Goal: Share content: Share content

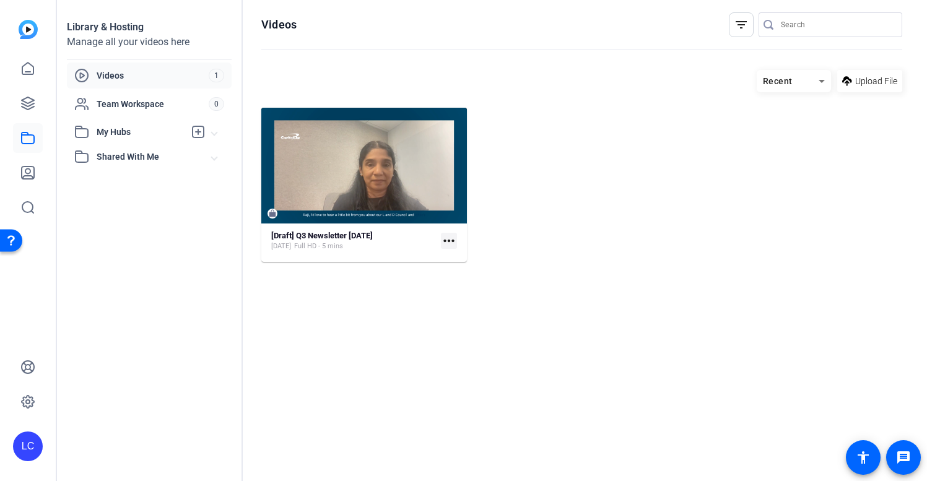
click at [452, 240] on mat-icon "more_horiz" at bounding box center [449, 241] width 16 height 16
click at [574, 221] on div at bounding box center [463, 240] width 927 height 481
click at [121, 72] on span "Videos" at bounding box center [153, 75] width 112 height 12
click at [452, 240] on mat-icon "more_horiz" at bounding box center [449, 241] width 16 height 16
click at [572, 205] on div at bounding box center [463, 240] width 927 height 481
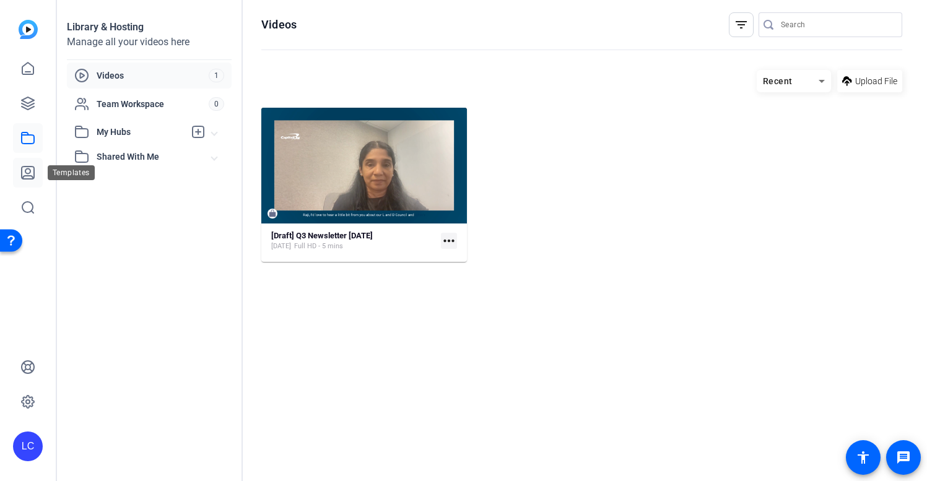
click at [32, 176] on icon at bounding box center [28, 173] width 12 height 12
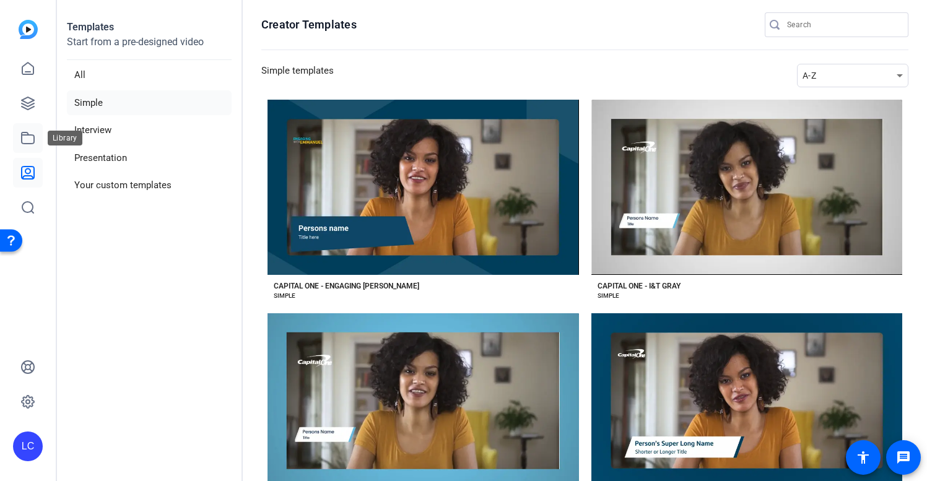
click at [26, 138] on icon at bounding box center [27, 138] width 15 height 15
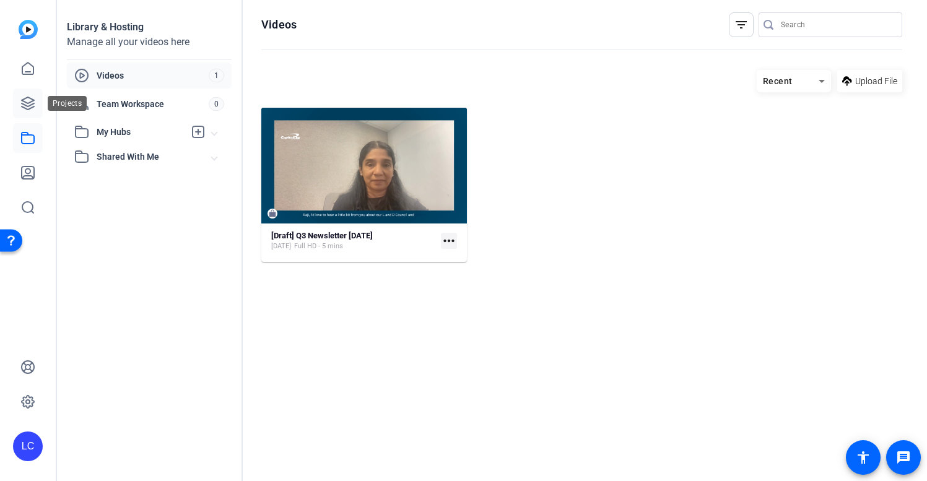
click at [25, 102] on icon at bounding box center [28, 103] width 12 height 12
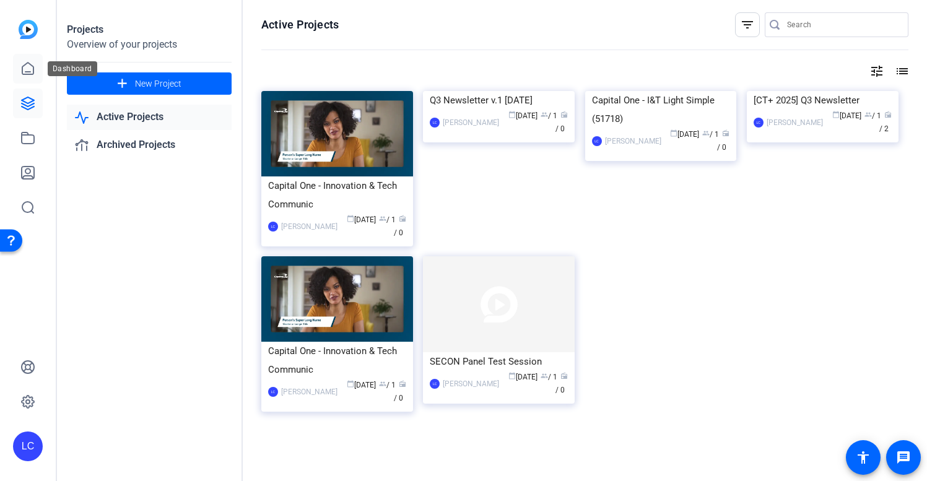
click at [28, 70] on icon at bounding box center [27, 68] width 15 height 15
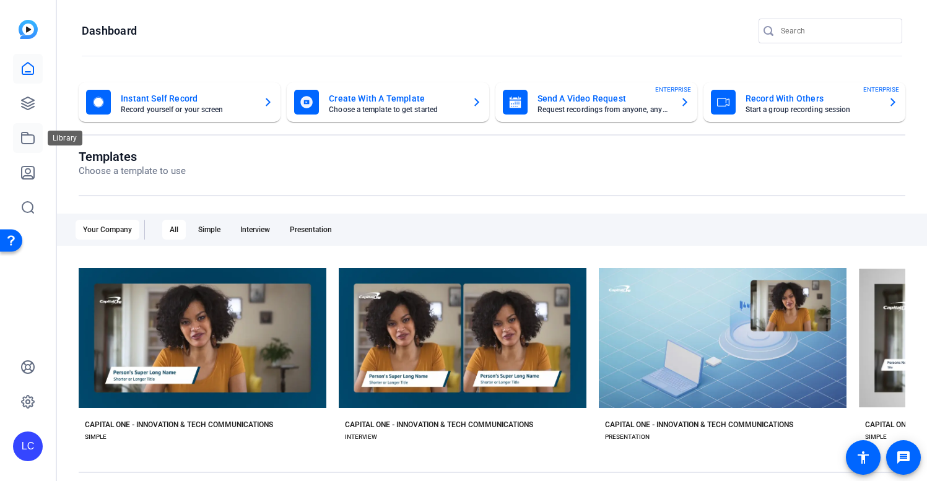
click at [30, 139] on icon at bounding box center [27, 138] width 15 height 15
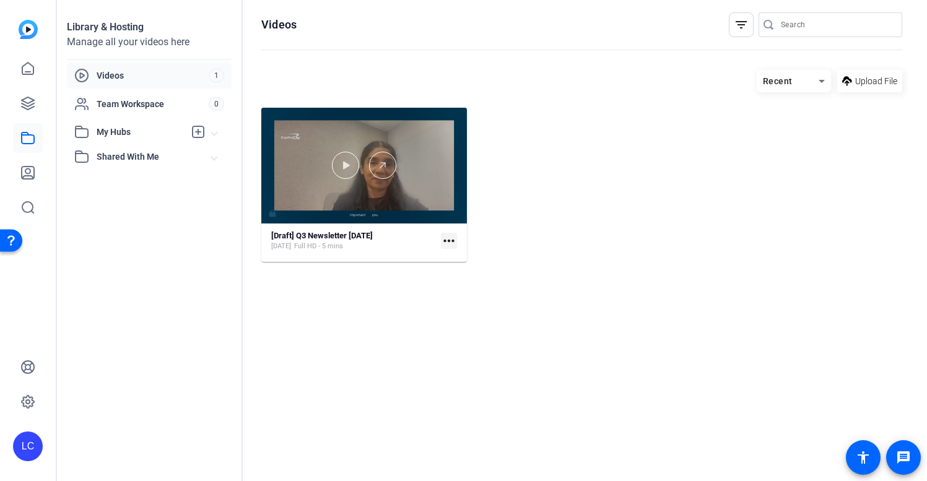
click at [428, 194] on div at bounding box center [364, 166] width 206 height 116
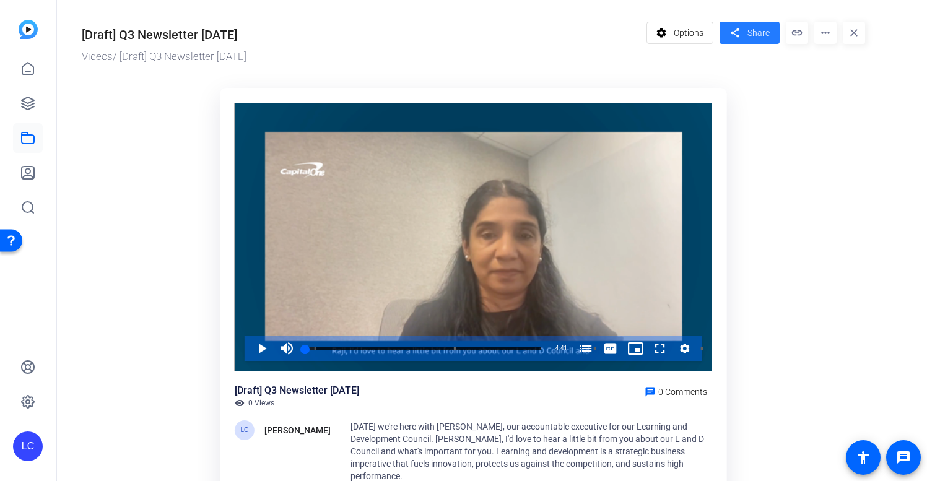
click at [756, 32] on span "Share" at bounding box center [758, 33] width 22 height 13
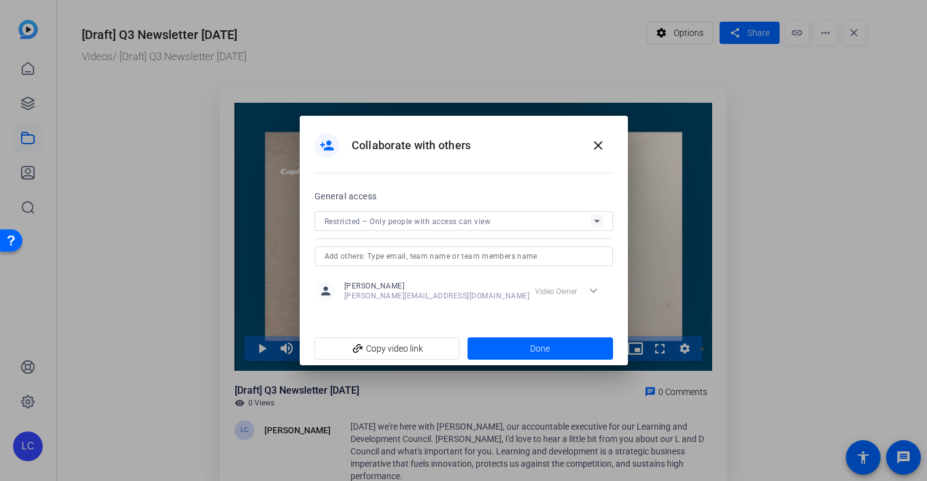
click at [543, 220] on div "Restricted – Only people with access can view" at bounding box center [457, 221] width 266 height 15
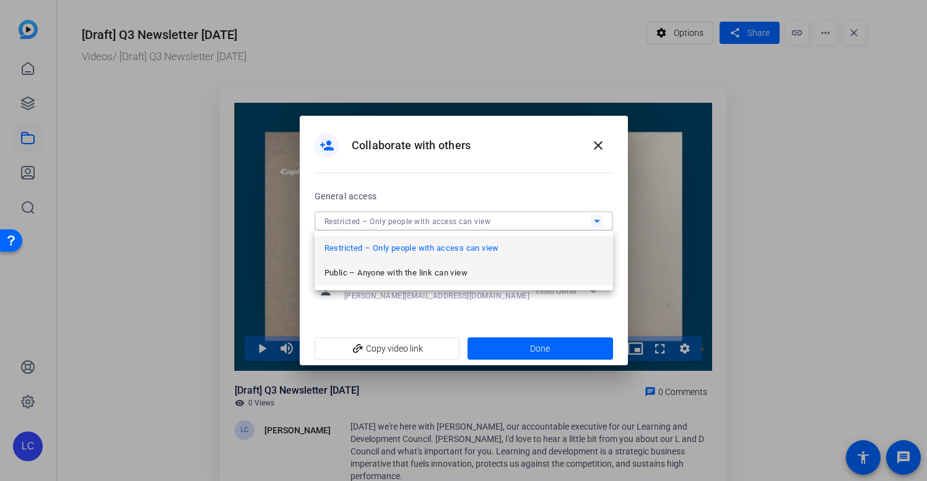
click at [467, 274] on span "Public – Anyone with the link can view" at bounding box center [395, 273] width 143 height 15
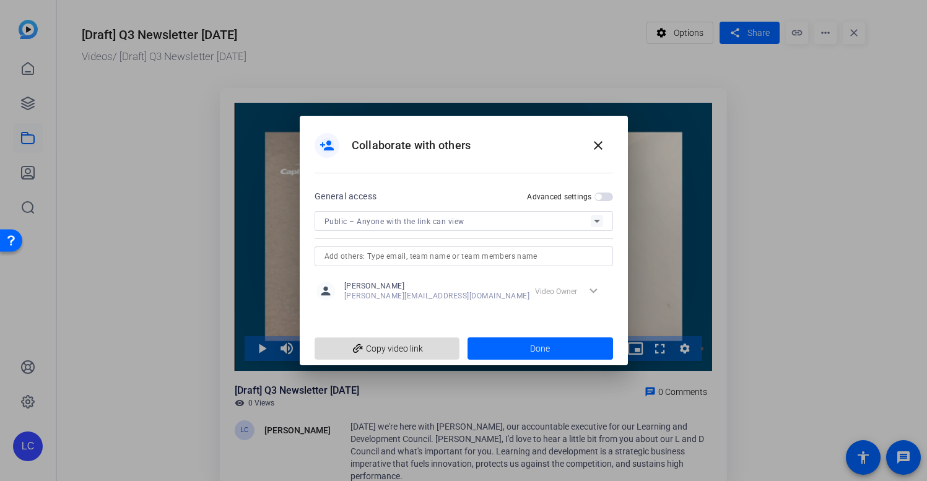
click at [412, 345] on span "add_link Copy video link" at bounding box center [387, 349] width 126 height 24
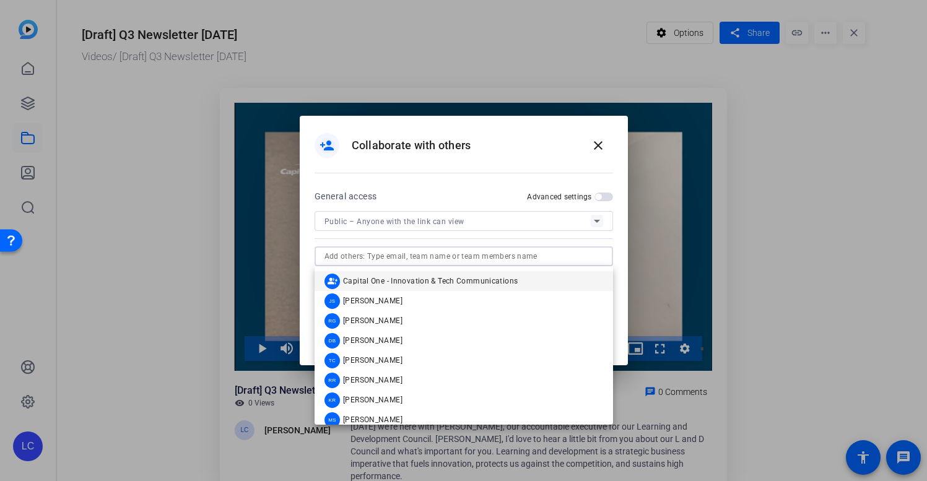
click at [516, 255] on input "text" at bounding box center [463, 256] width 279 height 15
click at [534, 238] on div at bounding box center [463, 238] width 298 height 14
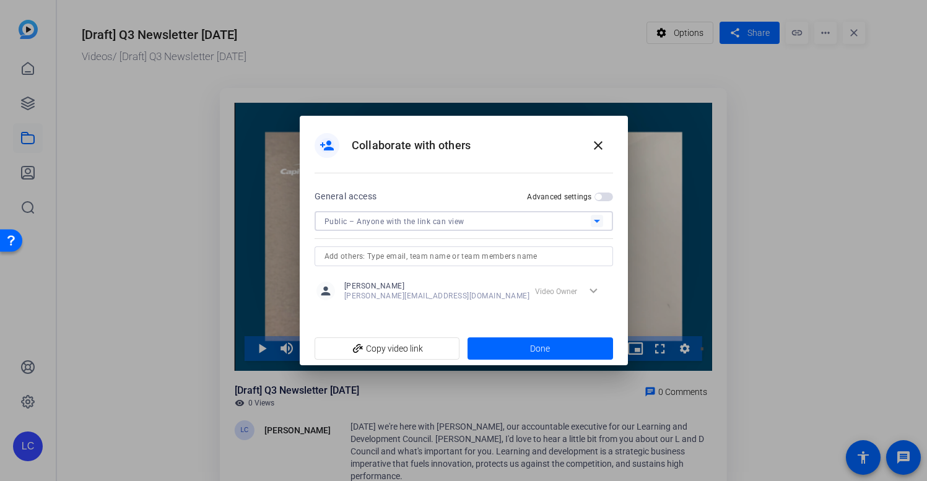
click at [597, 220] on icon at bounding box center [597, 221] width 6 height 3
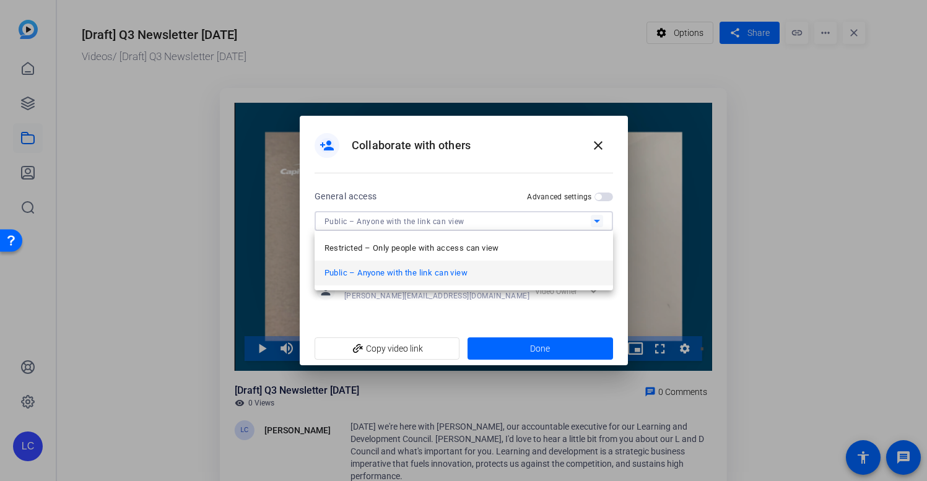
click at [589, 272] on mat-option "Public – Anyone with the link can view" at bounding box center [463, 273] width 298 height 25
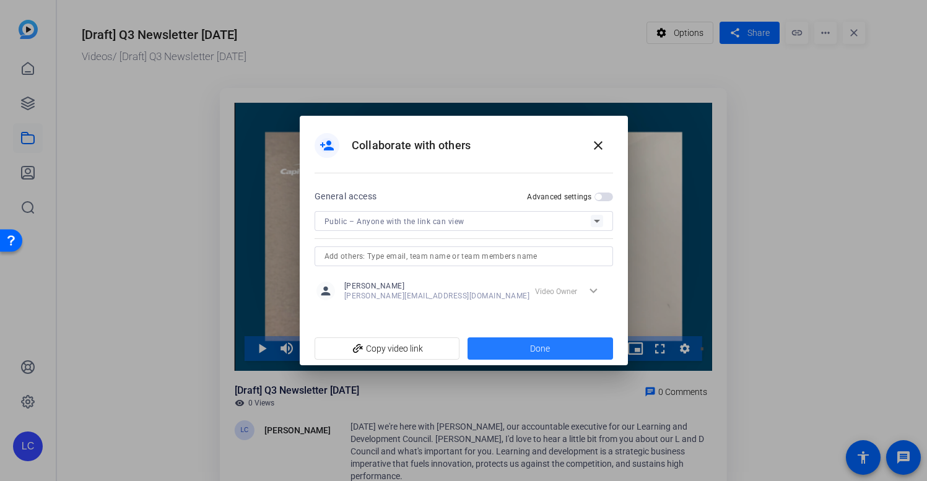
click at [558, 349] on span at bounding box center [539, 349] width 145 height 30
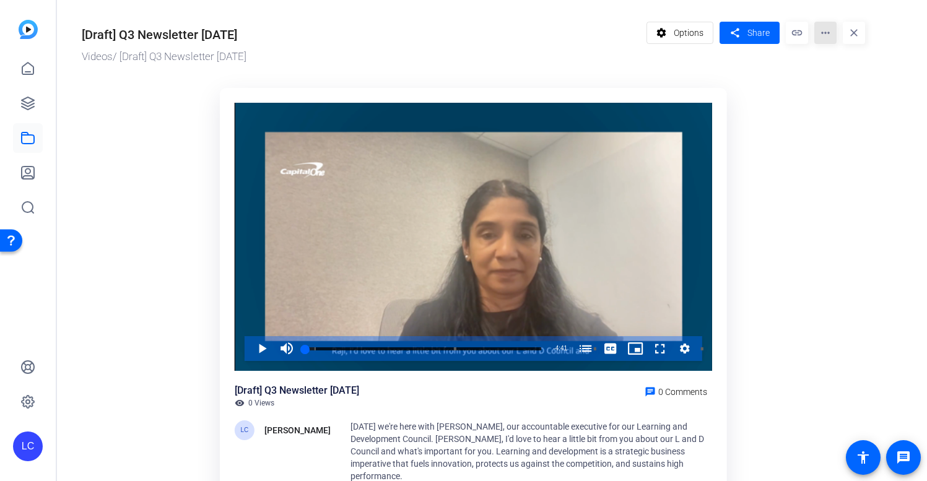
click at [820, 32] on mat-icon "more_horiz" at bounding box center [825, 33] width 22 height 22
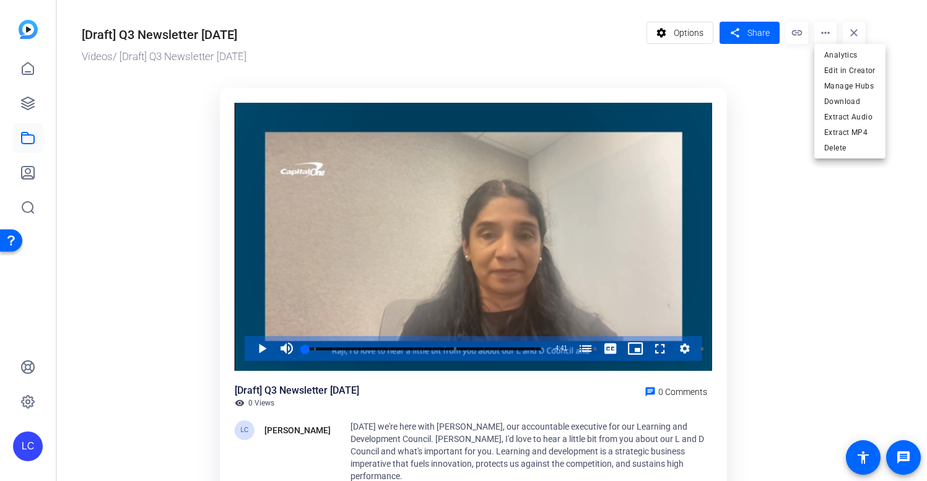
click at [796, 32] on div at bounding box center [463, 240] width 927 height 481
click at [797, 34] on mat-icon "link" at bounding box center [796, 33] width 22 height 22
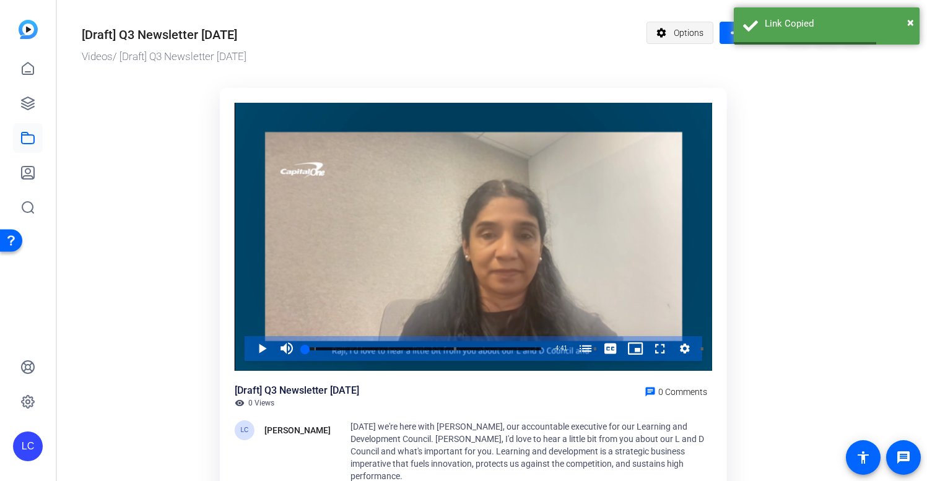
click at [683, 35] on span "Options" at bounding box center [688, 33] width 30 height 24
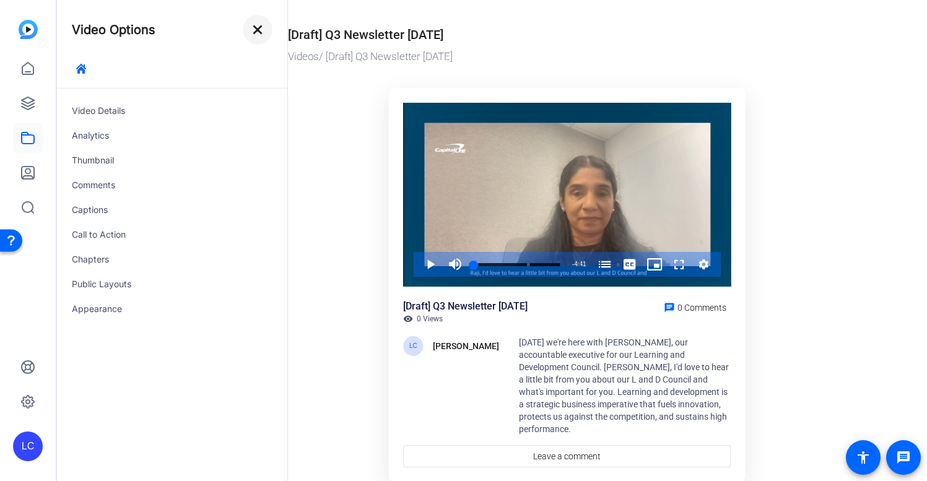
click at [261, 35] on mat-icon "close" at bounding box center [257, 29] width 15 height 15
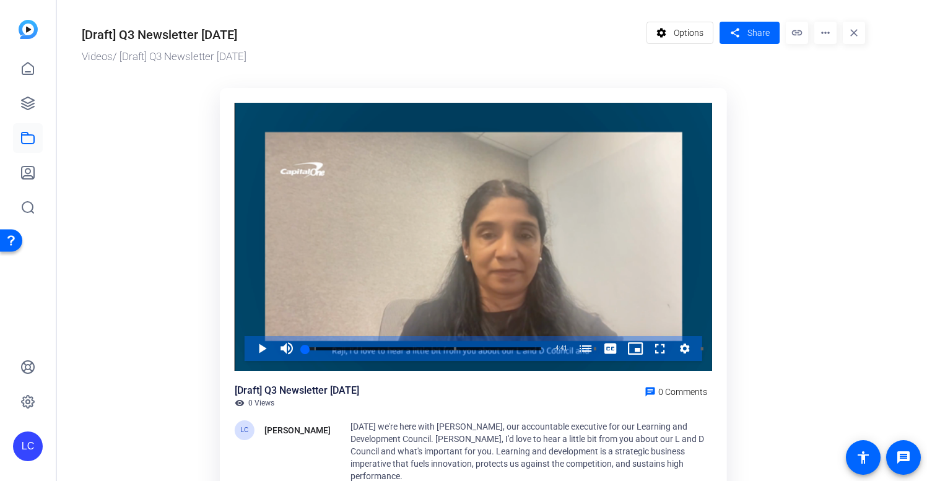
click at [156, 40] on div "[Draft] Q3 Newsletter [DATE]" at bounding box center [159, 34] width 155 height 19
click at [177, 38] on div "[Draft] Q3 Newsletter [DATE]" at bounding box center [159, 34] width 155 height 19
click at [825, 33] on mat-icon "more_horiz" at bounding box center [825, 33] width 22 height 22
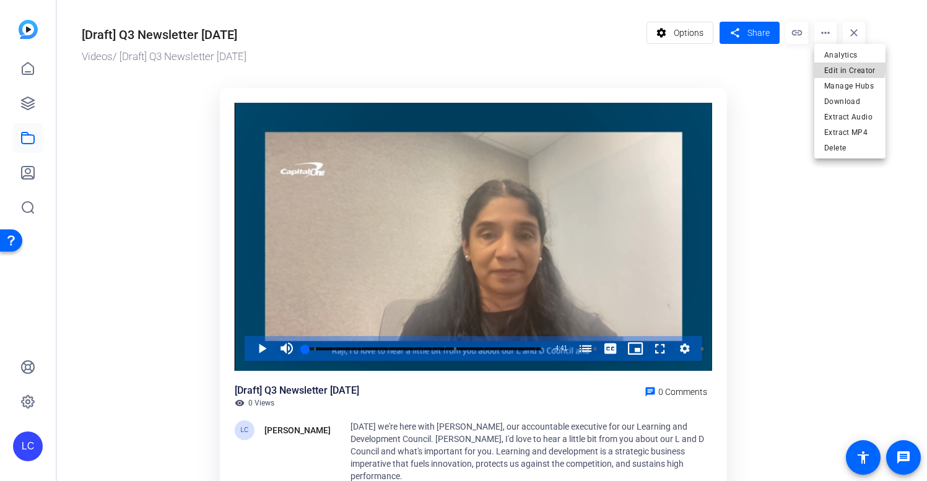
click at [833, 67] on span "Edit in Creator" at bounding box center [849, 70] width 51 height 15
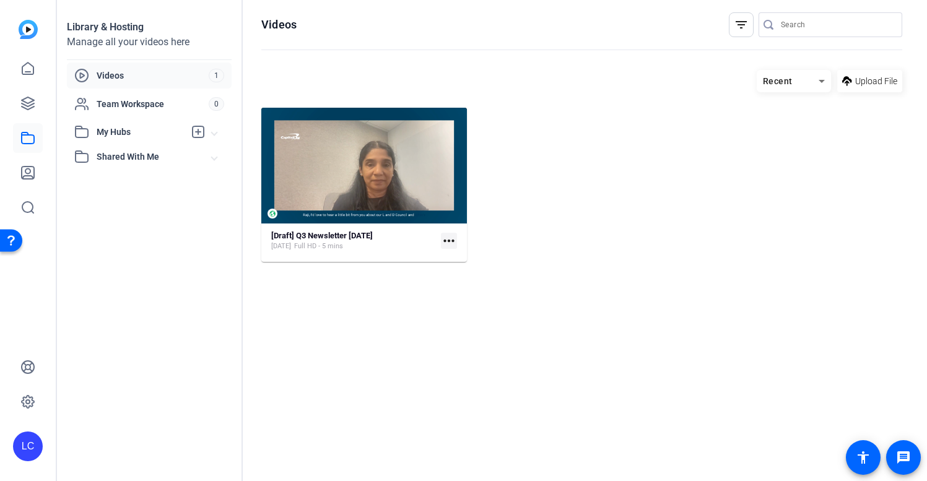
click at [452, 240] on mat-icon "more_horiz" at bounding box center [449, 241] width 16 height 16
click at [331, 236] on div at bounding box center [463, 240] width 927 height 481
click at [348, 239] on strong "[Draft] Q3 Newsletter [DATE]" at bounding box center [322, 235] width 102 height 9
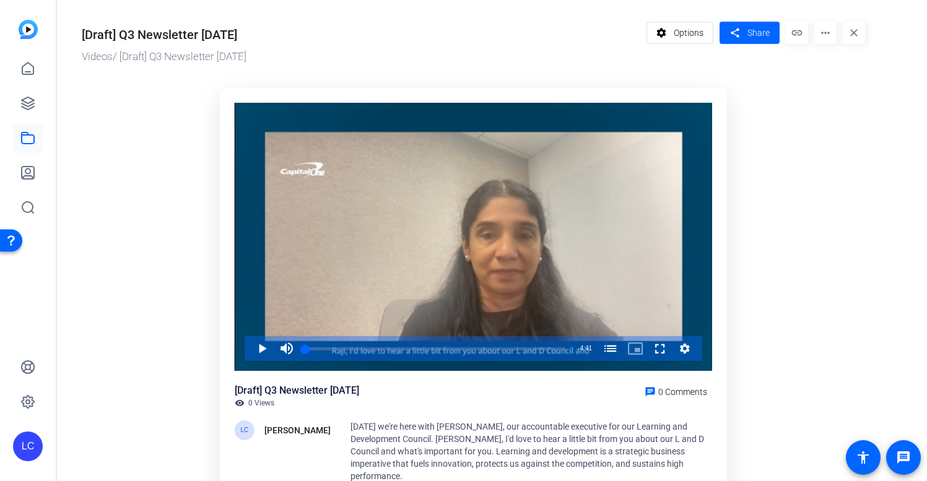
click at [118, 33] on div "[Draft] Q3 Newsletter [DATE]" at bounding box center [159, 34] width 155 height 19
click at [116, 32] on div "[Draft] Q3 Newsletter [DATE]" at bounding box center [159, 34] width 155 height 19
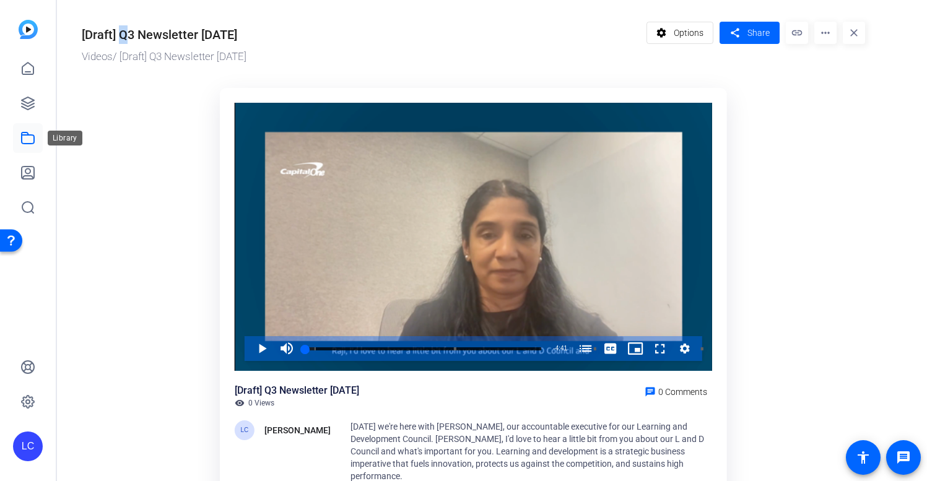
click at [38, 128] on link at bounding box center [28, 138] width 30 height 30
